Goal: Task Accomplishment & Management: Manage account settings

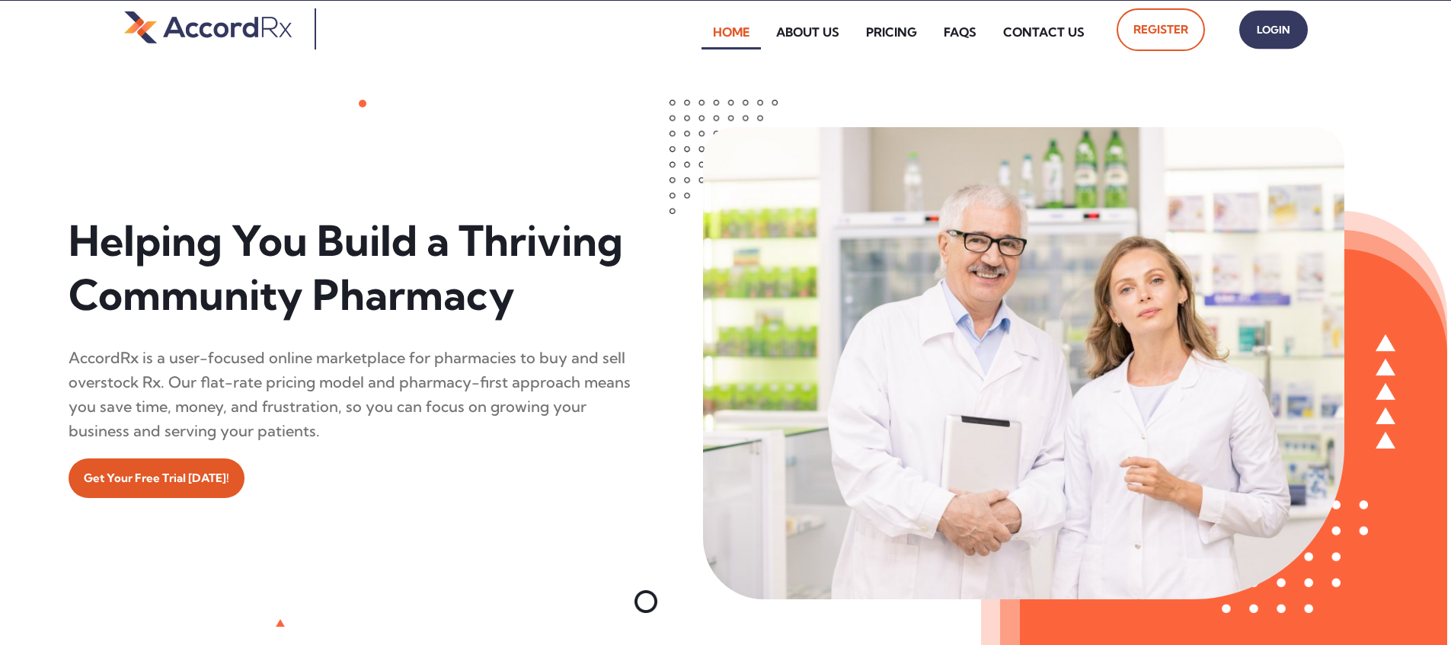
click at [695, 36] on span "Login" at bounding box center [1273, 30] width 38 height 22
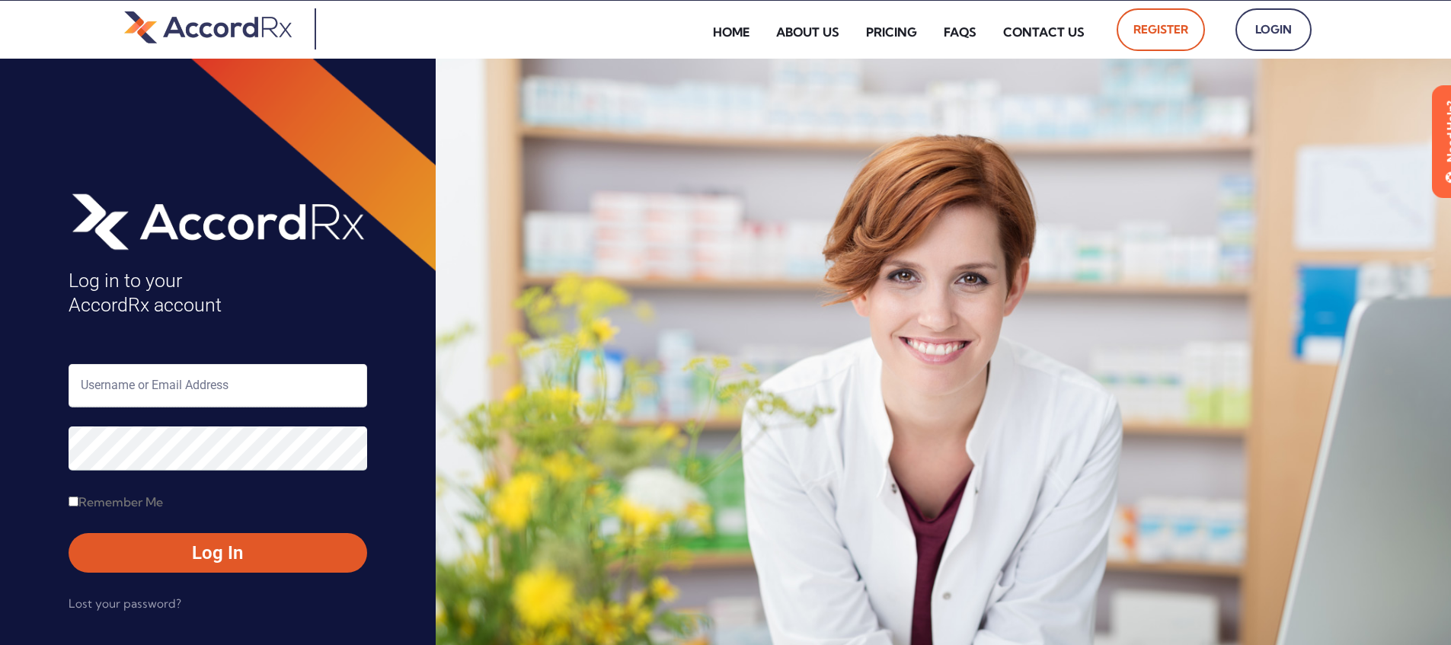
click at [131, 382] on input "text" at bounding box center [218, 385] width 299 height 43
type input "ARX-Erica"
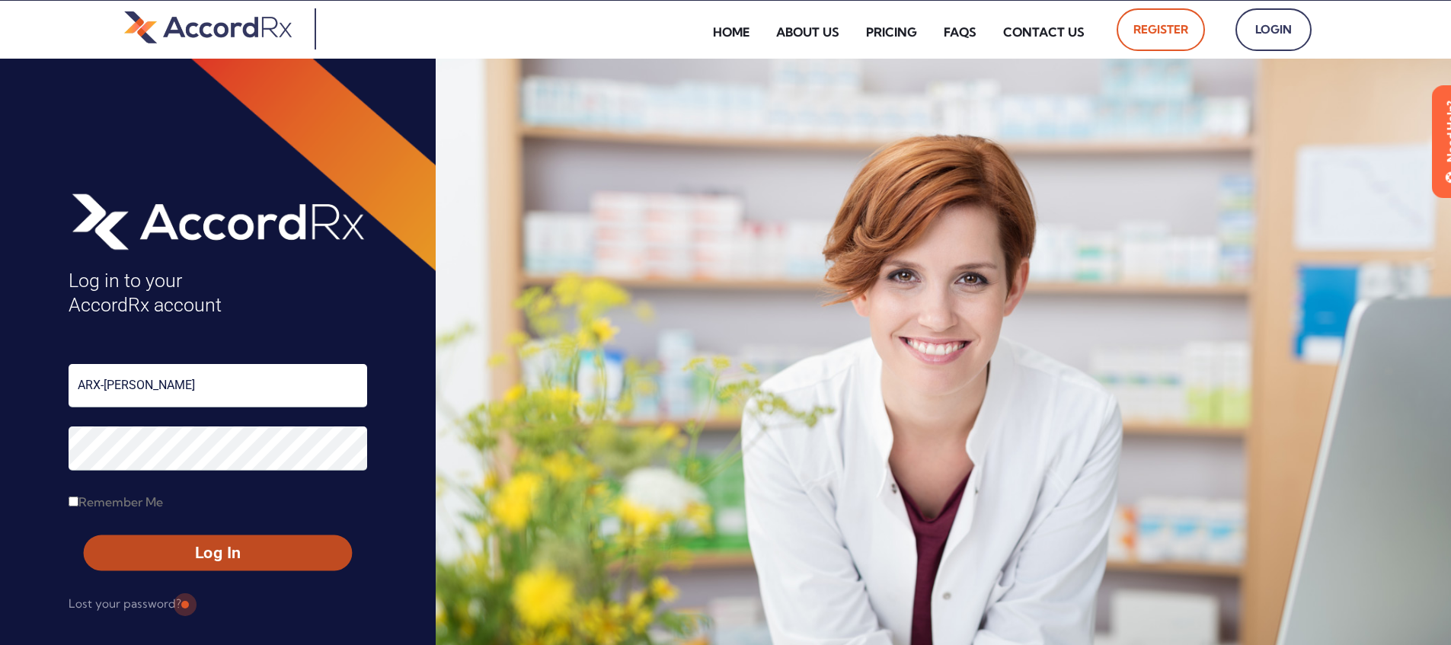
click at [183, 548] on span "Log In" at bounding box center [217, 553] width 241 height 22
